Goal: Information Seeking & Learning: Check status

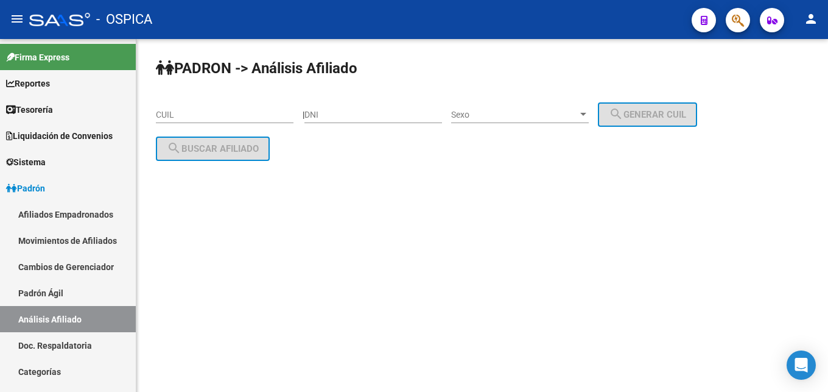
click at [180, 119] on input "CUIL" at bounding box center [225, 115] width 138 height 10
paste input "20-95996835-8"
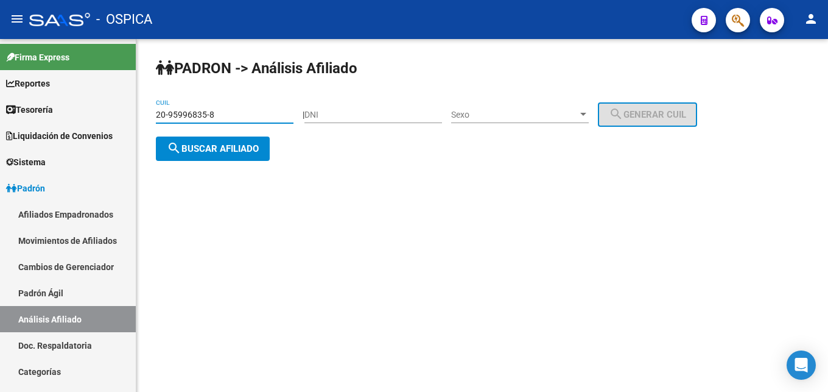
type input "20-95996835-8"
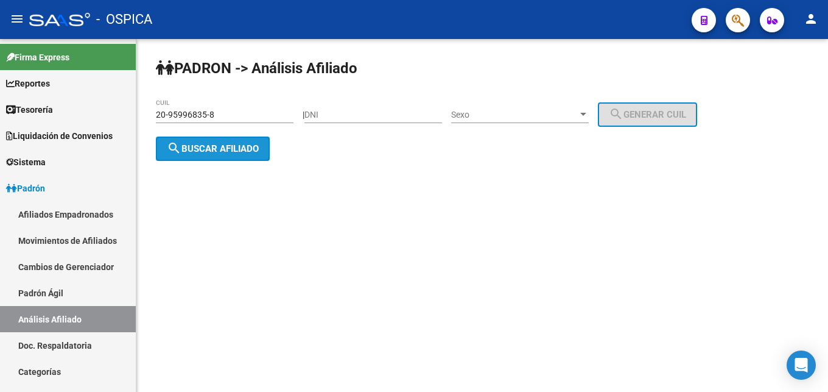
click at [228, 151] on span "search Buscar afiliado" at bounding box center [213, 148] width 92 height 11
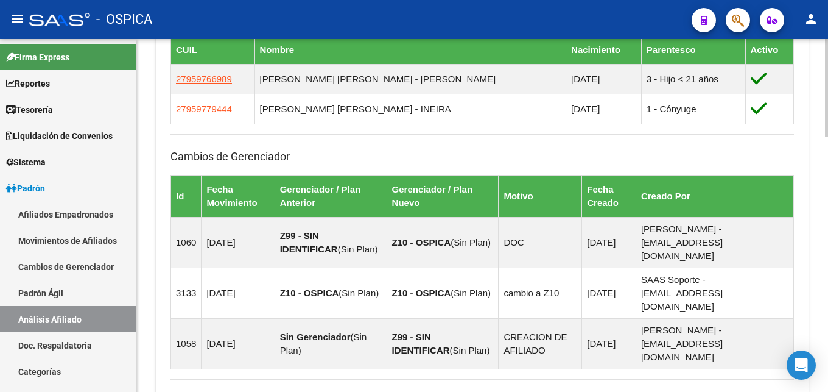
scroll to position [912, 0]
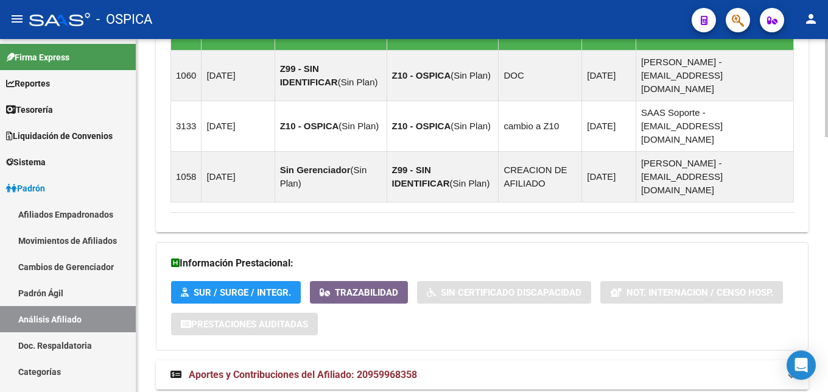
click at [392, 368] on span "Aportes y Contribuciones del Afiliado: 20959968358" at bounding box center [303, 374] width 228 height 12
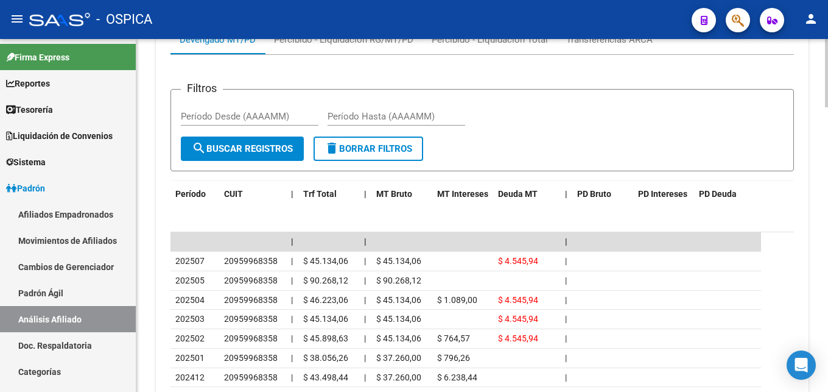
scroll to position [1285, 0]
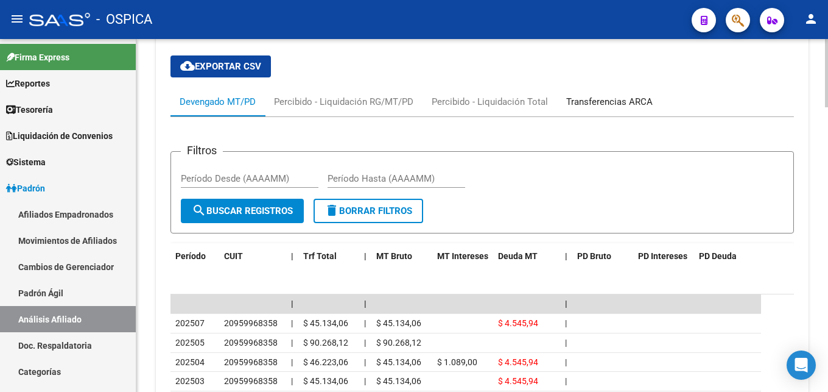
click at [587, 87] on div "Transferencias ARCA" at bounding box center [609, 101] width 105 height 29
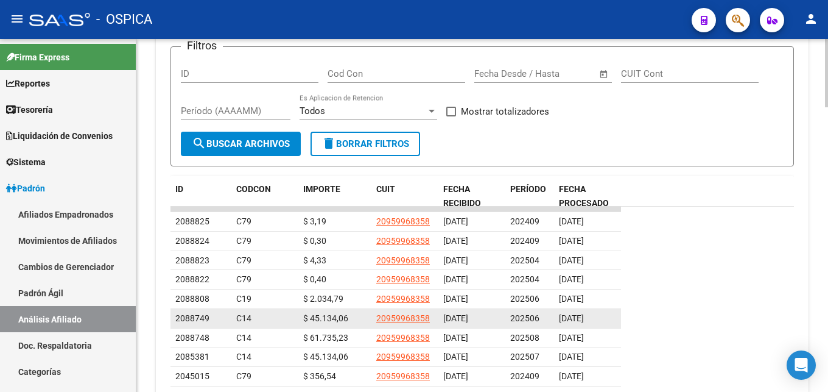
scroll to position [1405, 0]
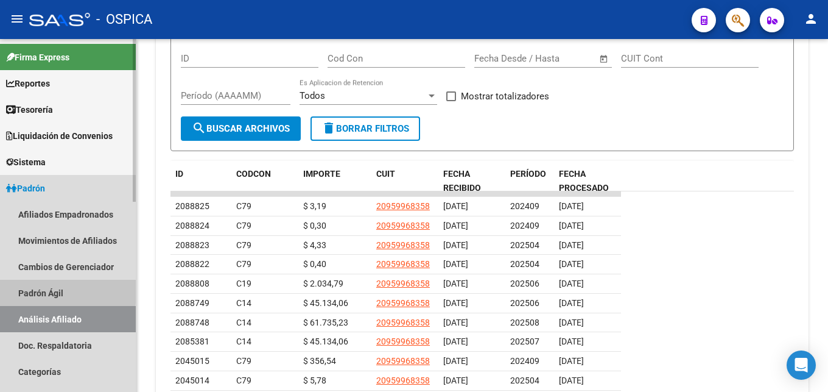
click at [46, 289] on link "Padrón Ágil" at bounding box center [68, 292] width 136 height 26
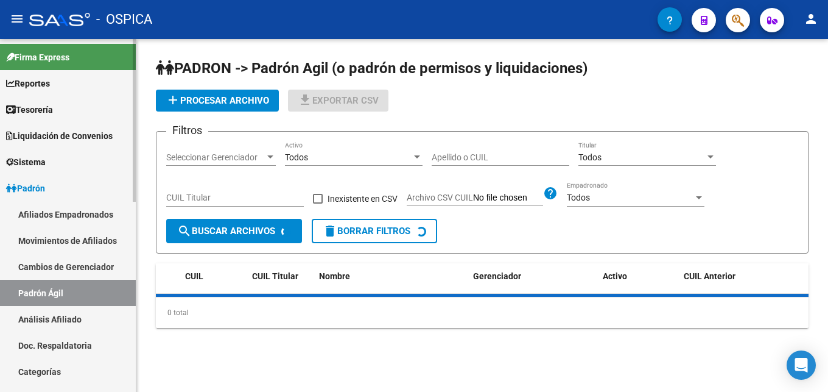
drag, startPoint x: 66, startPoint y: 318, endPoint x: 79, endPoint y: 306, distance: 17.2
click at [66, 318] on link "Análisis Afiliado" at bounding box center [68, 319] width 136 height 26
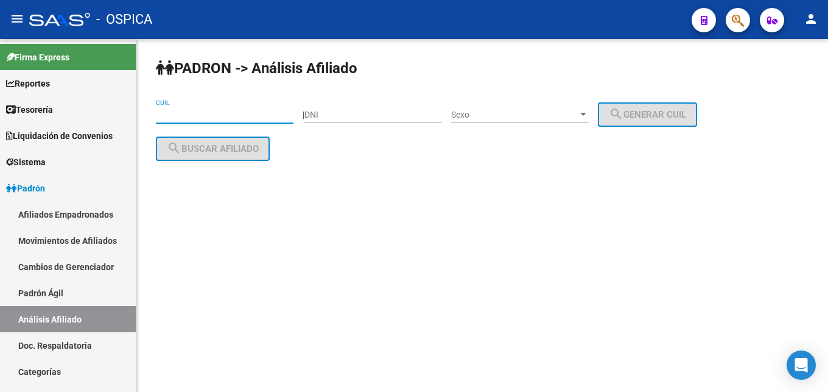
click at [230, 114] on input "CUIL" at bounding box center [225, 115] width 138 height 10
paste input "20-32137259-8"
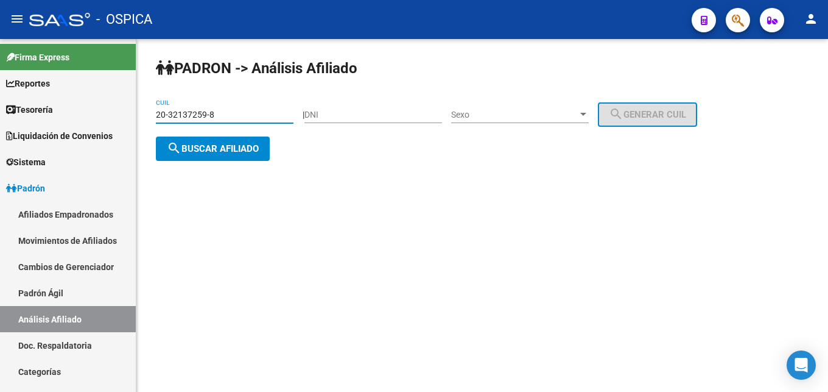
type input "20-32137259-8"
click at [236, 148] on span "search Buscar afiliado" at bounding box center [213, 148] width 92 height 11
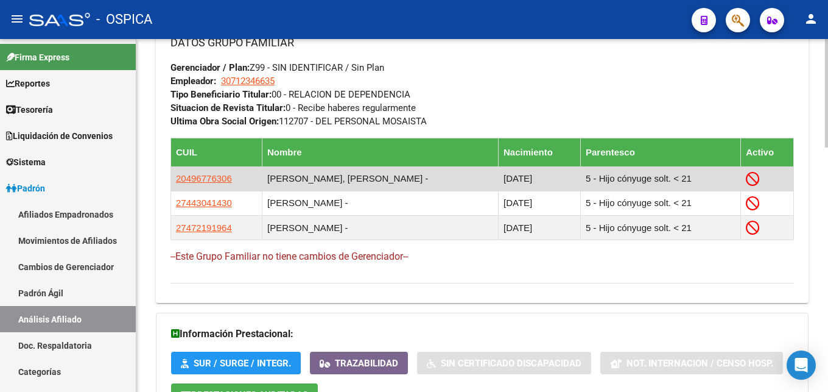
scroll to position [794, 0]
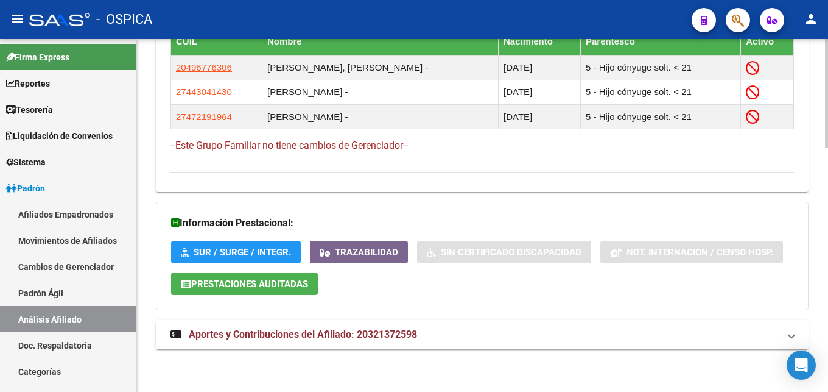
click at [388, 342] on mat-expansion-panel-header "Aportes y Contribuciones del Afiliado: 20321372598" at bounding box center [482, 334] width 653 height 29
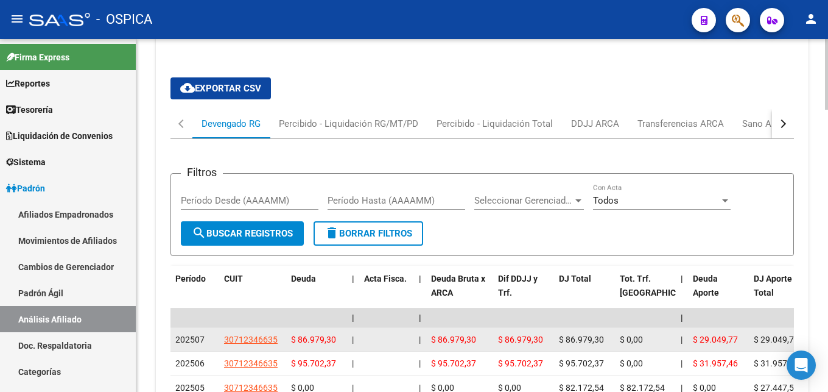
scroll to position [1167, 0]
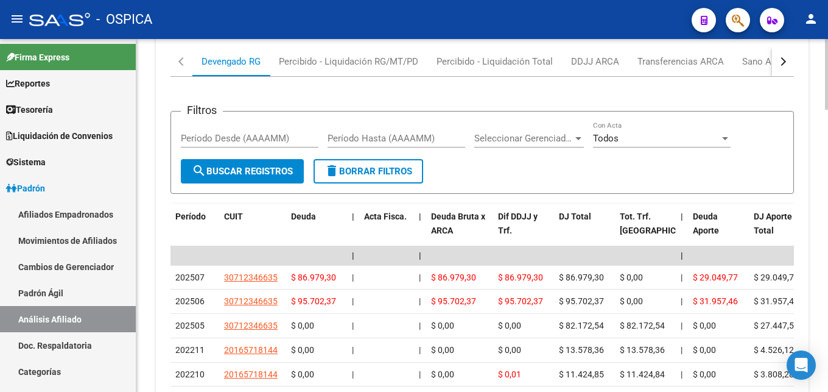
click at [779, 65] on button "button" at bounding box center [783, 61] width 22 height 29
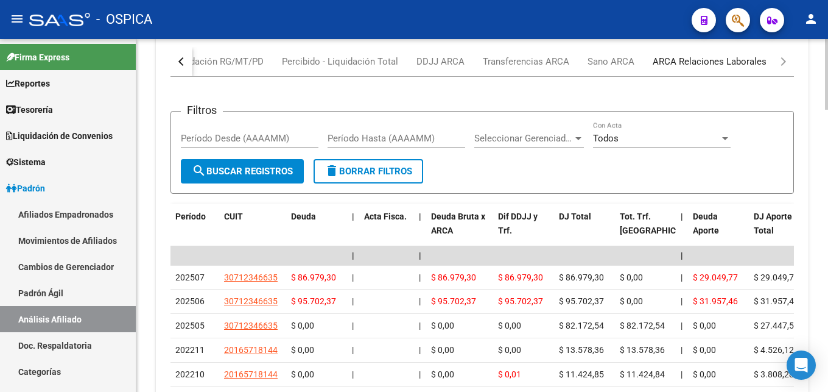
click at [721, 59] on div "ARCA Relaciones Laborales" at bounding box center [710, 61] width 114 height 13
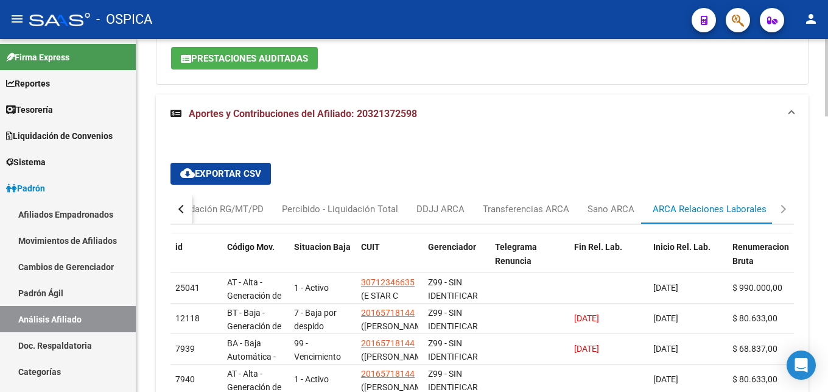
scroll to position [1038, 0]
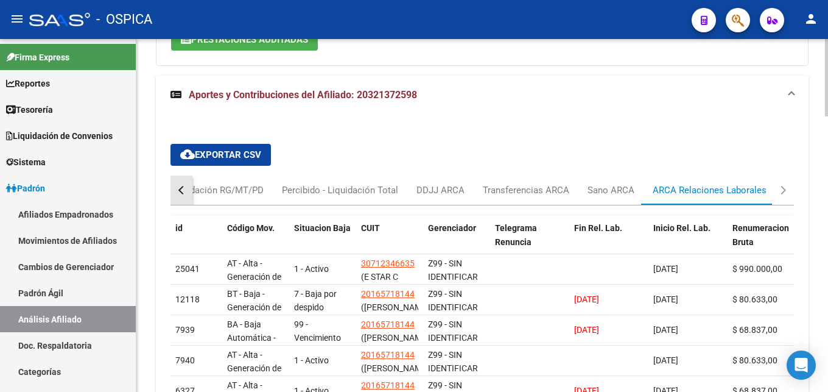
click at [183, 186] on div "button" at bounding box center [182, 190] width 9 height 9
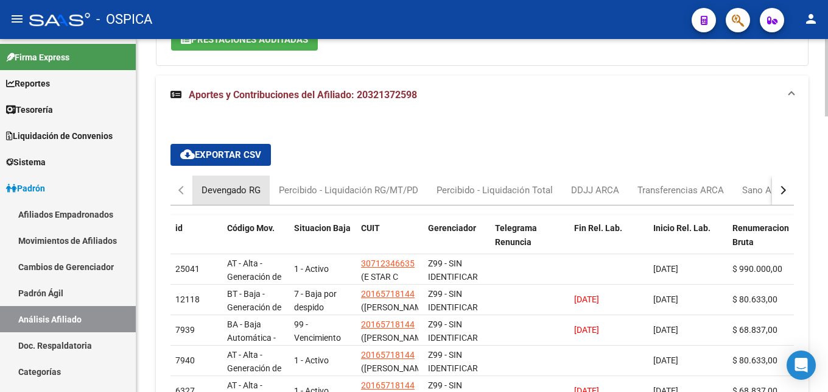
click at [221, 192] on div "Devengado RG" at bounding box center [231, 189] width 59 height 13
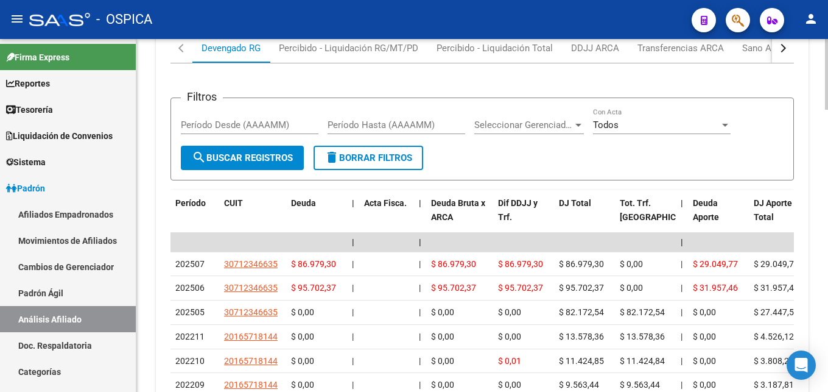
scroll to position [1242, 0]
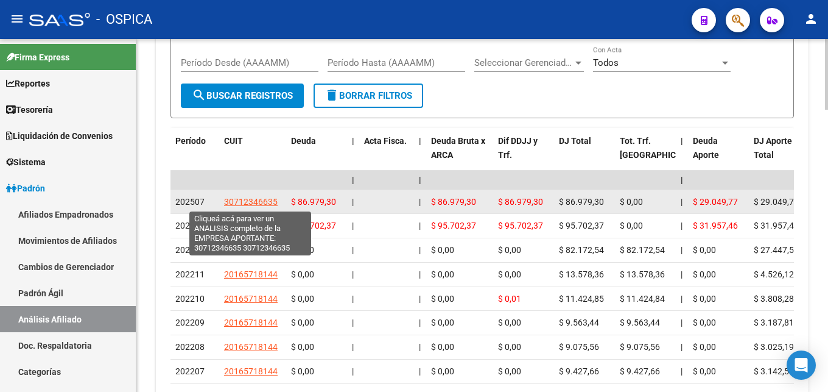
click at [247, 203] on span "30712346635" at bounding box center [251, 202] width 54 height 10
type textarea "30712346635"
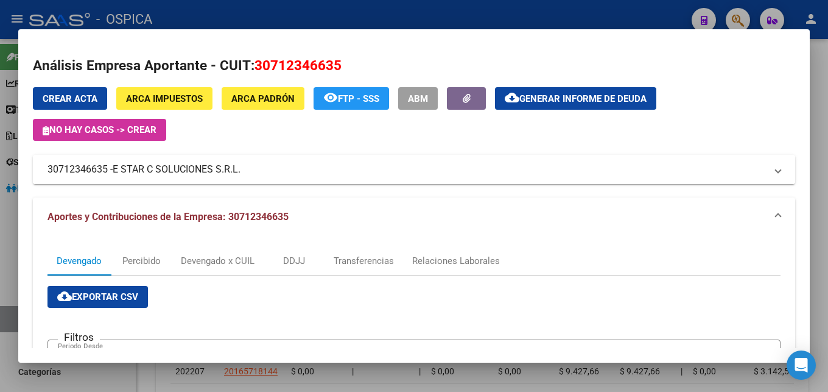
drag, startPoint x: 114, startPoint y: 168, endPoint x: 245, endPoint y: 175, distance: 131.1
click at [245, 175] on mat-panel-title "30712346635 - E STAR C SOLUCIONES S.R.L." at bounding box center [406, 169] width 718 height 15
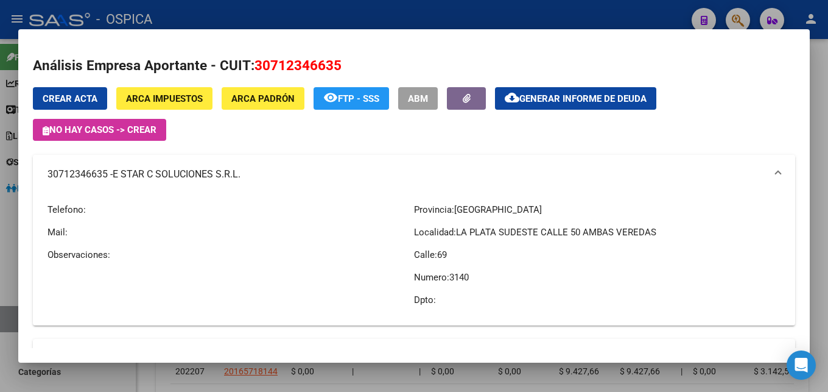
copy mat-panel-title "E STAR C SOLUCIONES S.R.L."
click at [346, 17] on div at bounding box center [414, 196] width 828 height 392
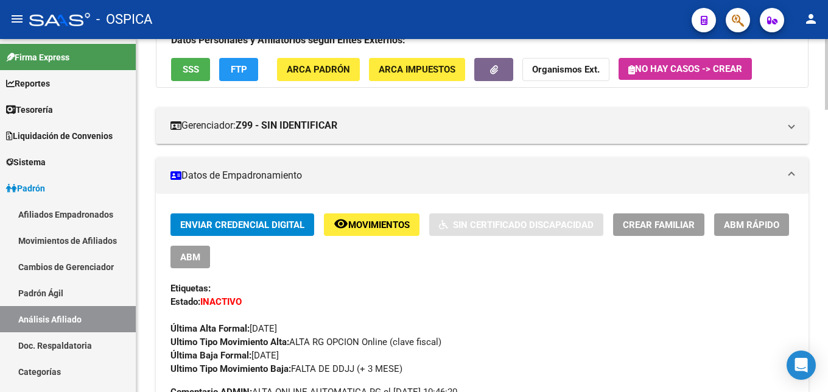
scroll to position [0, 0]
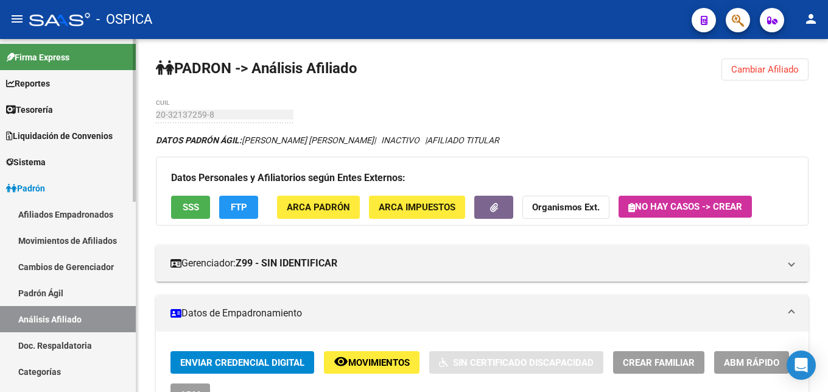
click at [54, 348] on link "Doc. Respaldatoria" at bounding box center [68, 345] width 136 height 26
click at [88, 342] on link "Doc. Respaldatoria" at bounding box center [68, 345] width 136 height 26
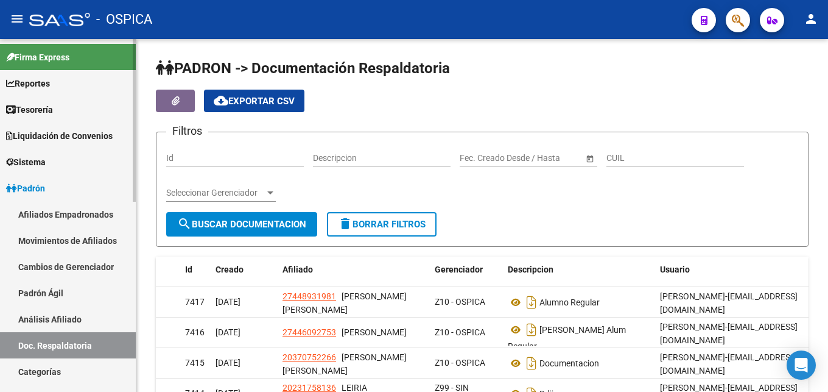
click at [73, 317] on link "Análisis Afiliado" at bounding box center [68, 319] width 136 height 26
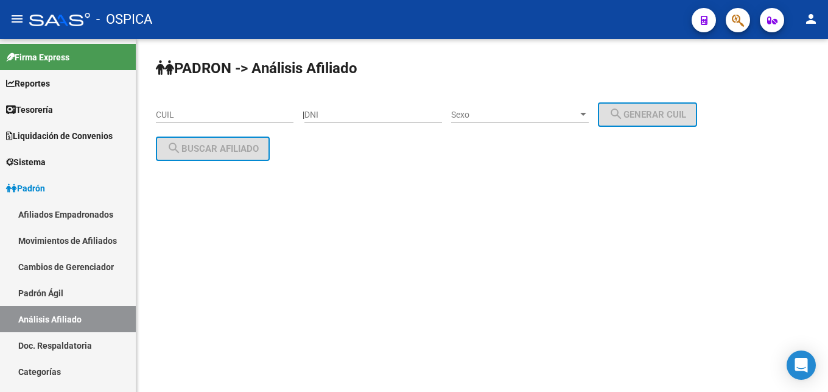
click at [351, 105] on div "DNI" at bounding box center [373, 111] width 138 height 24
click at [353, 110] on input "DNI" at bounding box center [373, 115] width 138 height 10
type input "95996835"
click at [489, 104] on div "Sexo Sexo" at bounding box center [520, 111] width 138 height 24
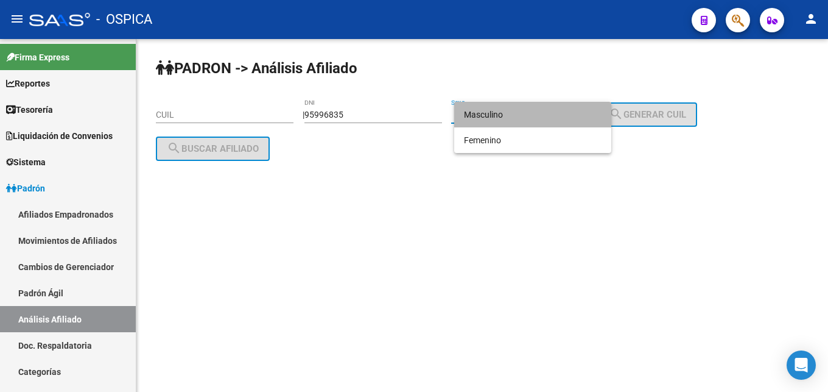
click at [517, 122] on span "Masculino" at bounding box center [533, 115] width 138 height 26
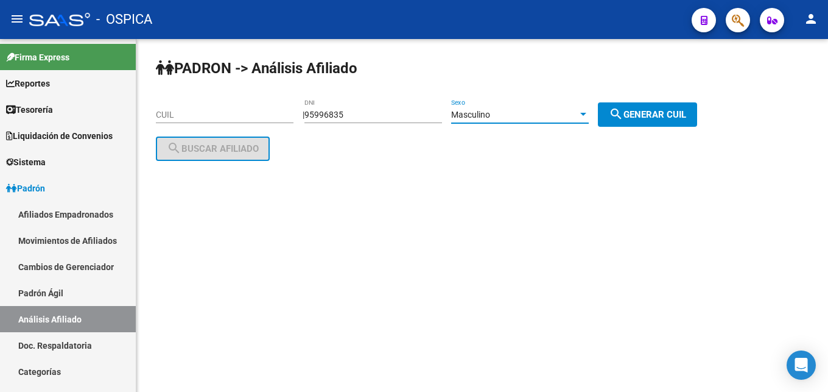
click at [652, 120] on button "search Generar CUIL" at bounding box center [647, 114] width 99 height 24
type input "20-95996835-8"
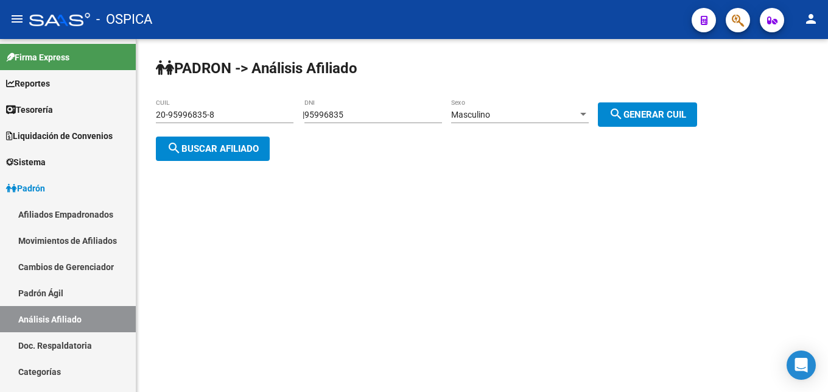
click at [270, 149] on button "search Buscar afiliado" at bounding box center [213, 148] width 114 height 24
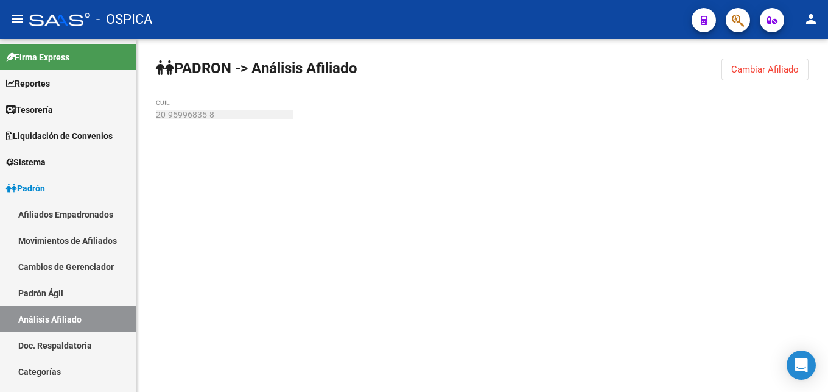
click at [254, 152] on div at bounding box center [482, 146] width 653 height 27
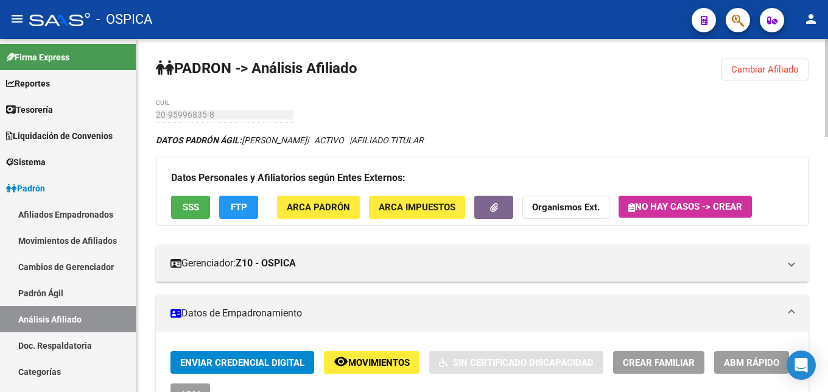
drag, startPoint x: 230, startPoint y: 121, endPoint x: 135, endPoint y: 114, distance: 95.2
click at [136, 114] on ng-scrollbar "[PERSON_NAME] -> Análisis Afiliado Cambiar Afiliado 20-95996835-8 CUIL DATOS [P…" at bounding box center [482, 215] width 692 height 353
drag, startPoint x: 227, startPoint y: 108, endPoint x: 217, endPoint y: 108, distance: 9.1
click at [217, 108] on div "20-95996835-8 CUIL" at bounding box center [225, 111] width 138 height 24
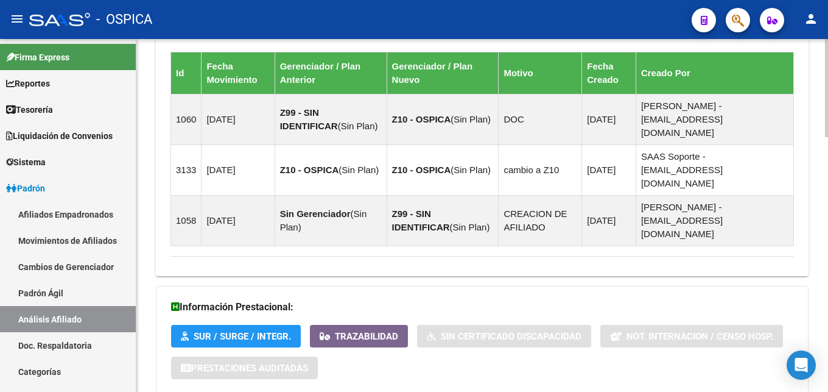
scroll to position [912, 0]
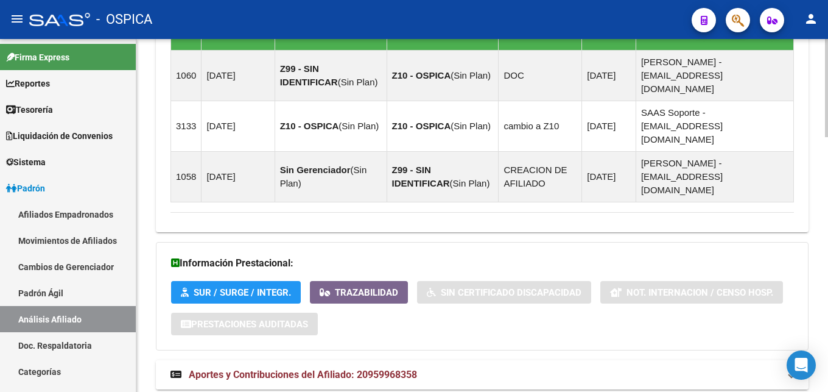
click at [354, 368] on span "Aportes y Contribuciones del Afiliado: 20959968358" at bounding box center [303, 374] width 228 height 12
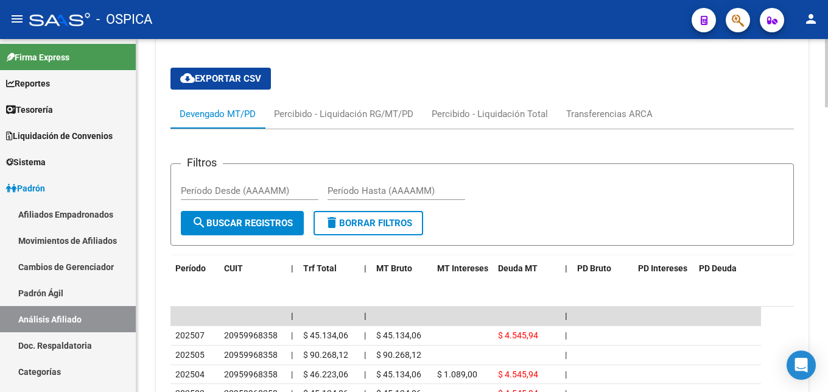
scroll to position [1294, 0]
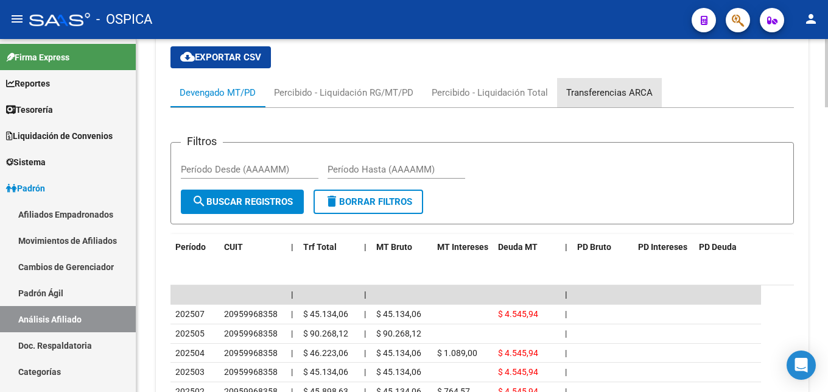
click at [625, 78] on div "Transferencias ARCA" at bounding box center [609, 92] width 105 height 29
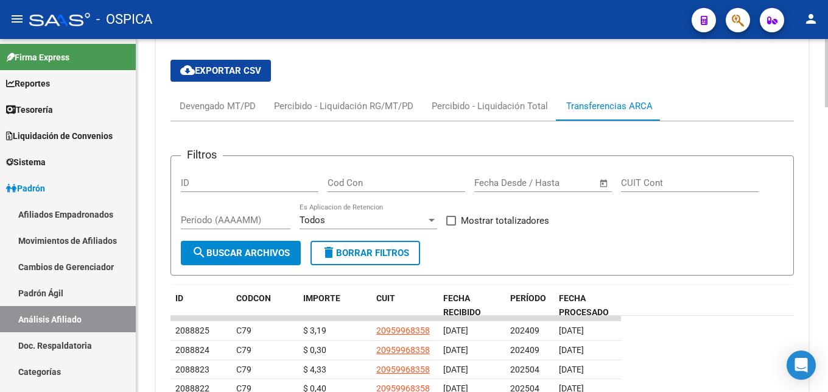
scroll to position [1343, 0]
